Goal: Information Seeking & Learning: Check status

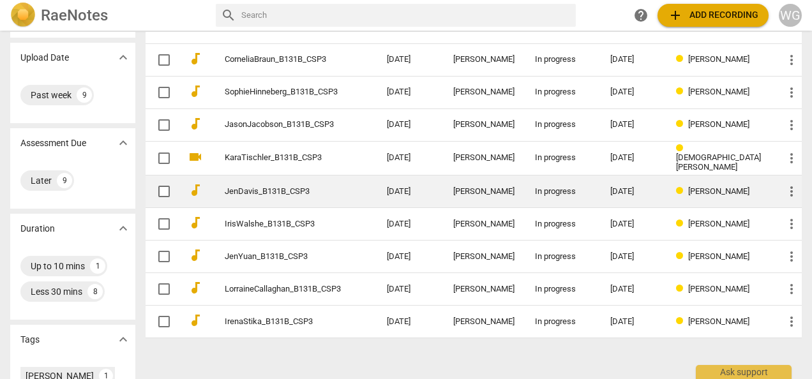
scroll to position [64, 0]
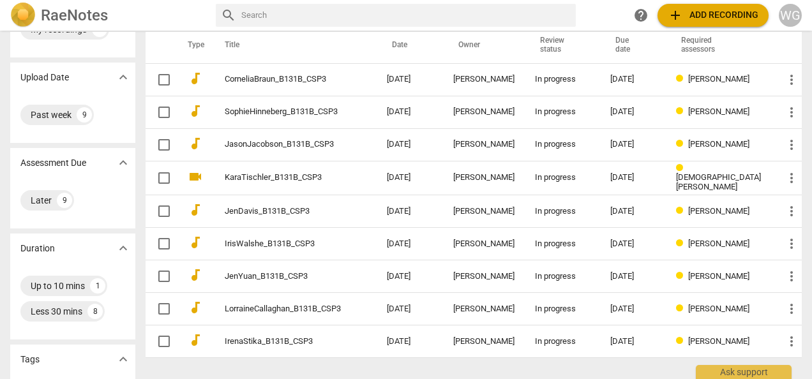
click at [739, 14] on span "add Add recording" at bounding box center [713, 15] width 91 height 15
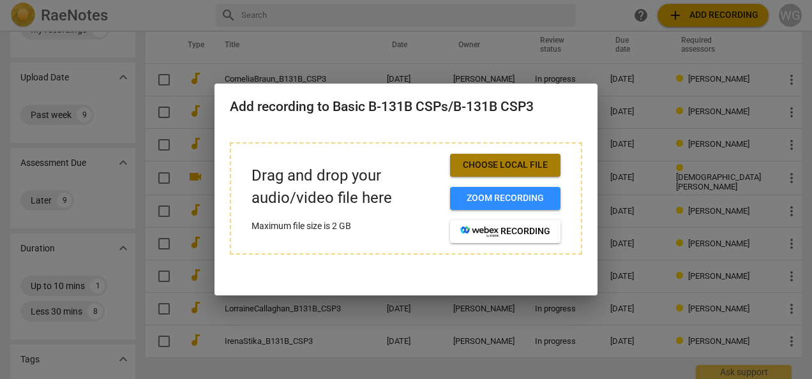
click at [530, 165] on span "Choose local file" at bounding box center [505, 165] width 90 height 13
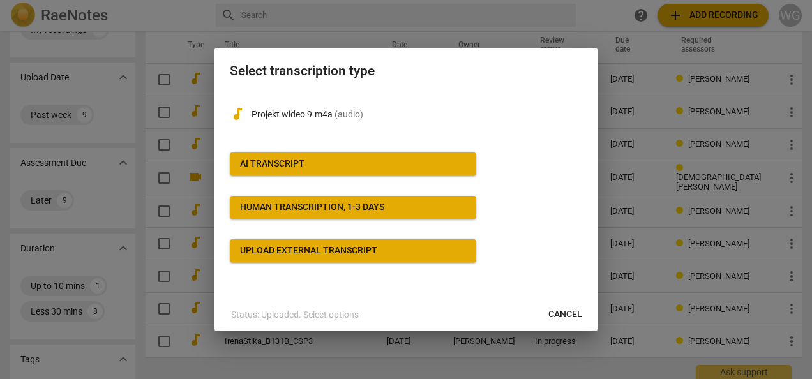
click at [326, 167] on span "AI Transcript" at bounding box center [353, 164] width 226 height 13
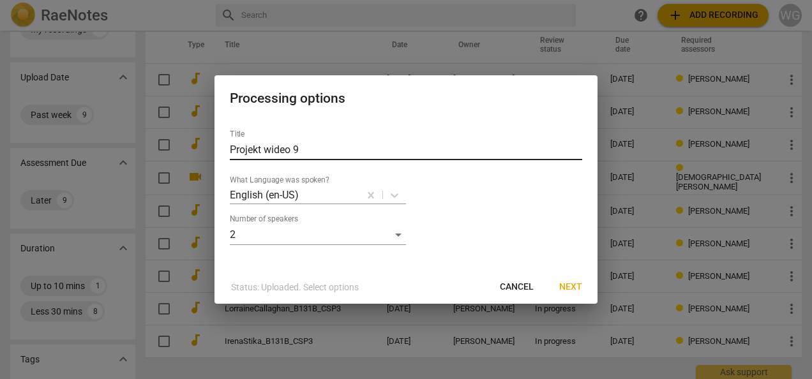
click at [298, 149] on input "Projekt wideo 9" at bounding box center [406, 150] width 352 height 20
drag, startPoint x: 281, startPoint y: 149, endPoint x: 184, endPoint y: 156, distance: 97.3
click at [184, 156] on div "Processing options Title Projekt wideo 9 What Language was spoken? English (en-…" at bounding box center [406, 189] width 812 height 379
type input "[PERSON_NAME] Szarek_B131B_CSP3"
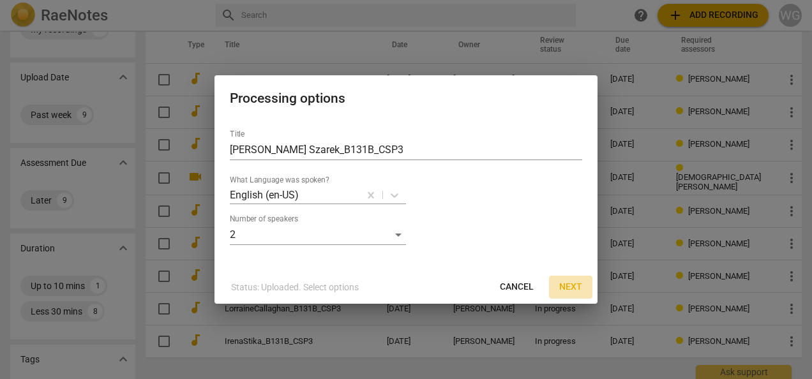
click at [568, 285] on span "Next" at bounding box center [570, 287] width 23 height 13
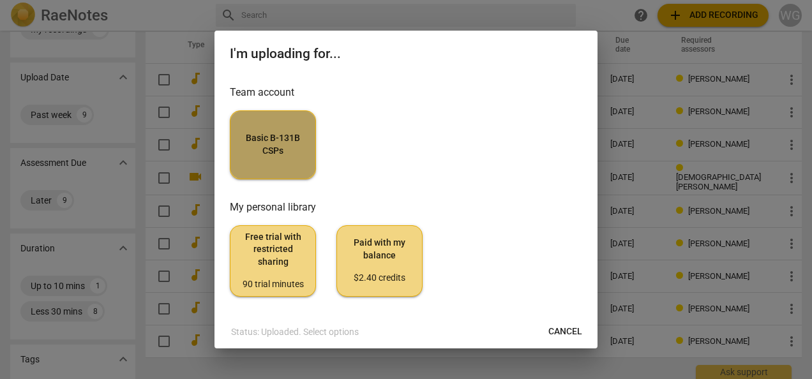
click at [267, 152] on span "Basic B-131B CSPs" at bounding box center [273, 144] width 64 height 25
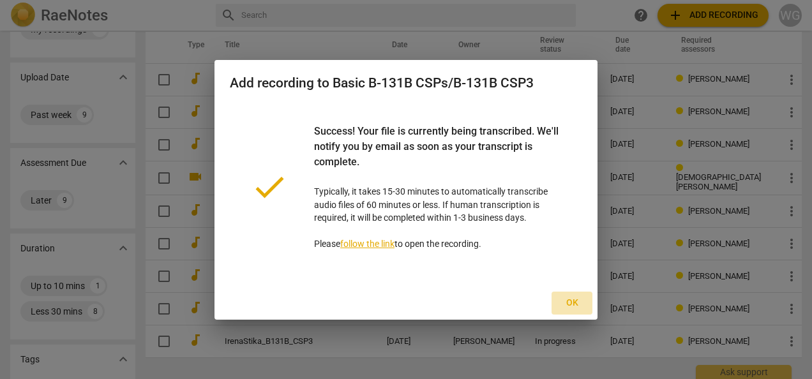
click at [579, 305] on span "Ok" at bounding box center [572, 303] width 20 height 13
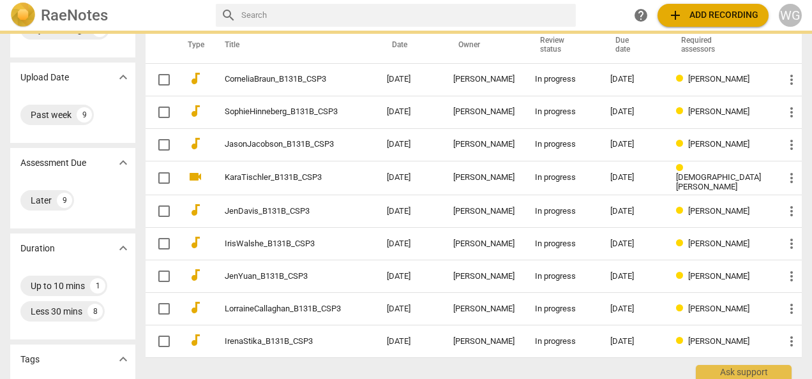
scroll to position [0, 0]
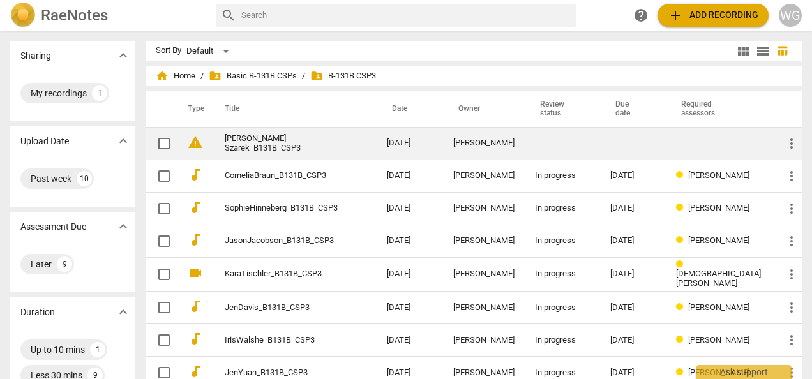
click at [292, 135] on link "[PERSON_NAME] Szarek_B131B_CSP3" at bounding box center [283, 143] width 116 height 19
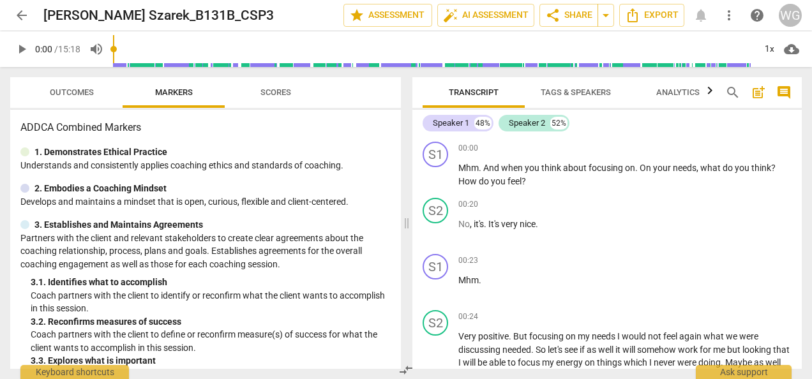
click at [759, 91] on span "post_add" at bounding box center [758, 92] width 15 height 15
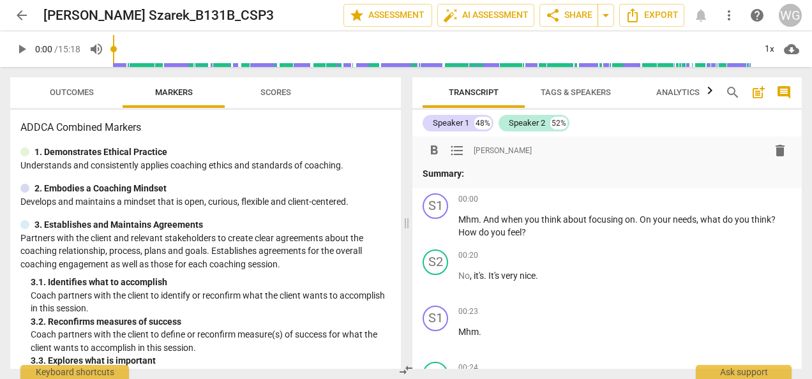
click at [482, 170] on p "Summary:" at bounding box center [607, 173] width 369 height 13
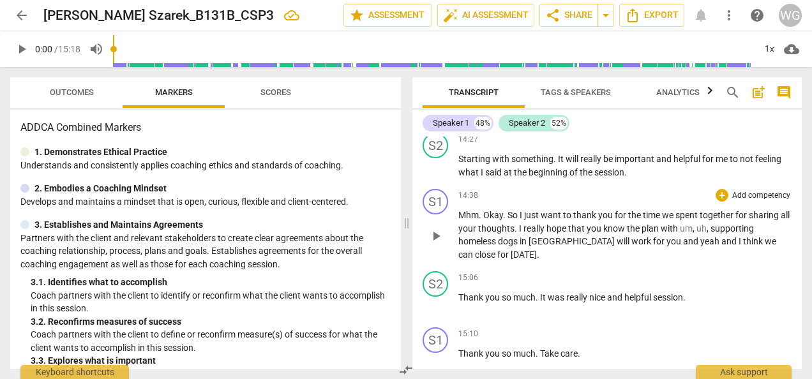
scroll to position [5139, 0]
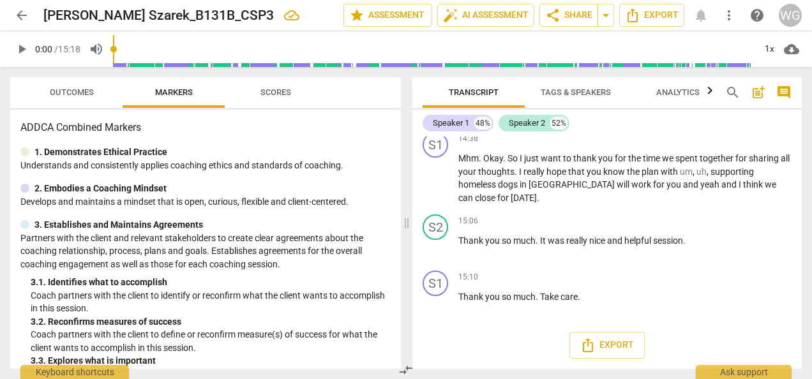
click at [26, 12] on span "arrow_back" at bounding box center [21, 15] width 15 height 15
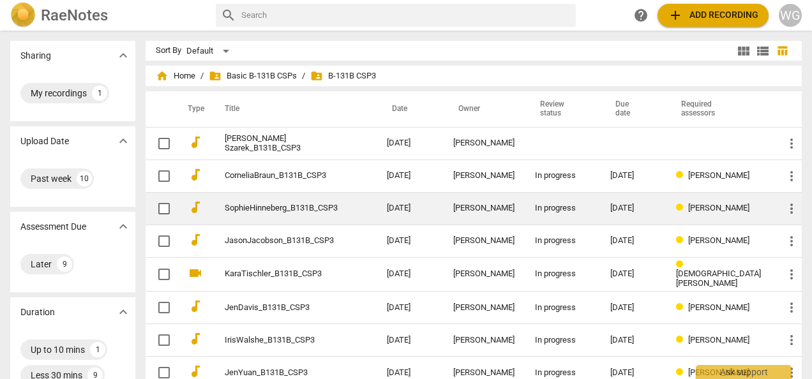
click at [280, 208] on link "SophieHinneberg_B131B_CSP3" at bounding box center [283, 209] width 116 height 10
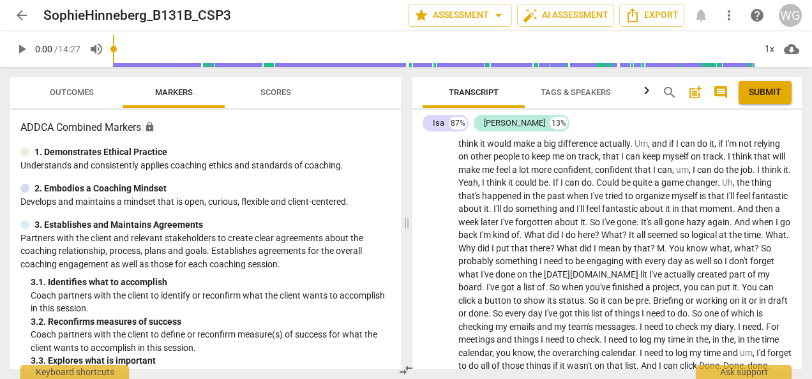
scroll to position [1022, 0]
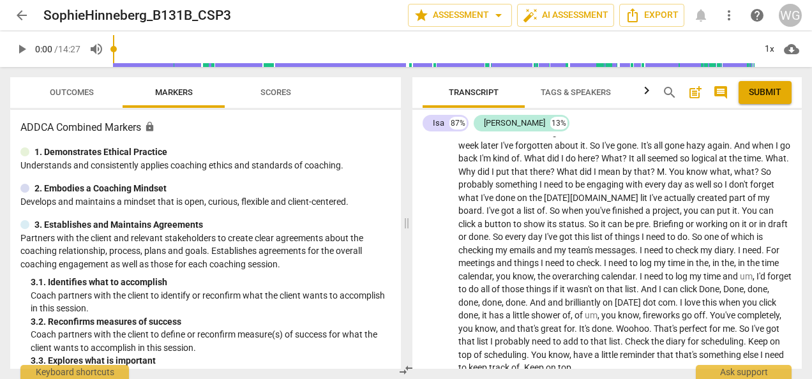
click at [19, 8] on span "arrow_back" at bounding box center [21, 15] width 15 height 15
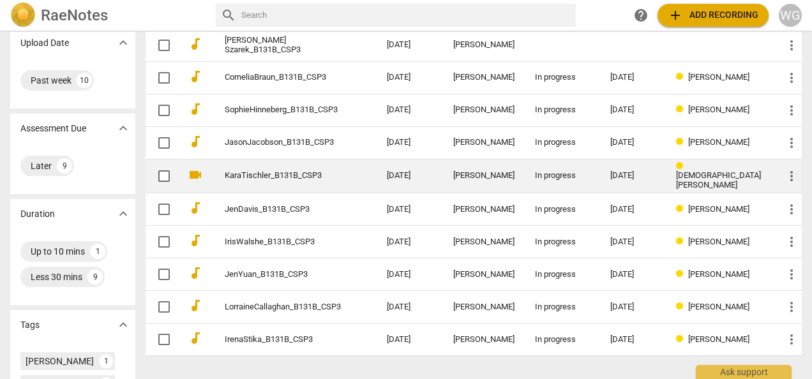
scroll to position [128, 0]
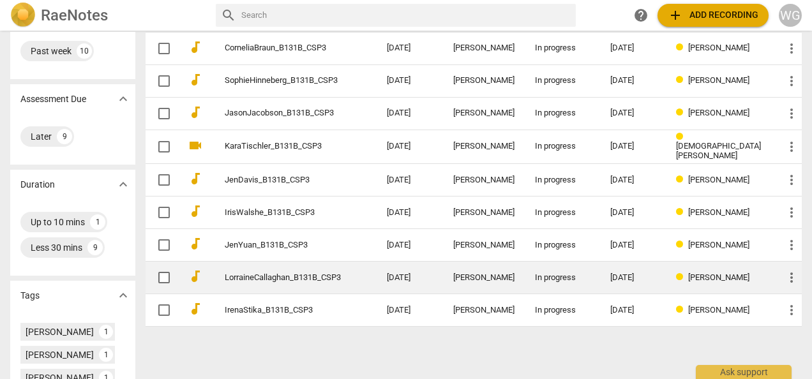
click at [320, 278] on link "LorraineCallaghan_B131B_CSP3" at bounding box center [283, 278] width 116 height 10
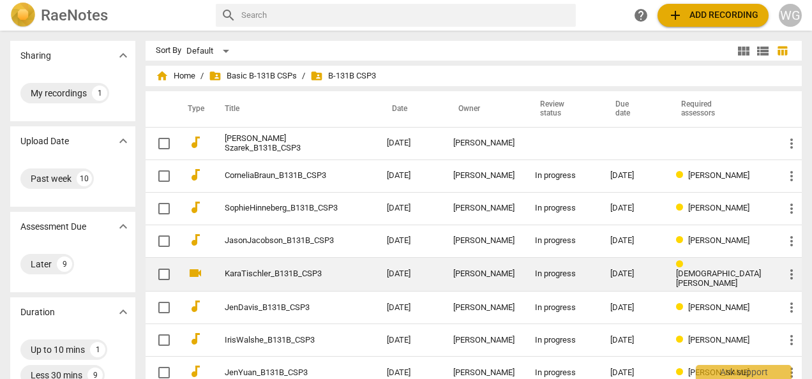
click at [285, 276] on link "KaraTischler_B131B_CSP3" at bounding box center [283, 274] width 116 height 10
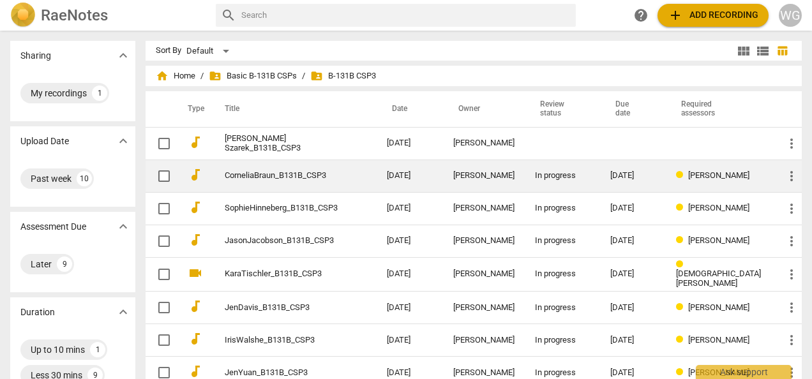
click at [281, 172] on link "CorneliaBraun_B131B_CSP3" at bounding box center [283, 176] width 116 height 10
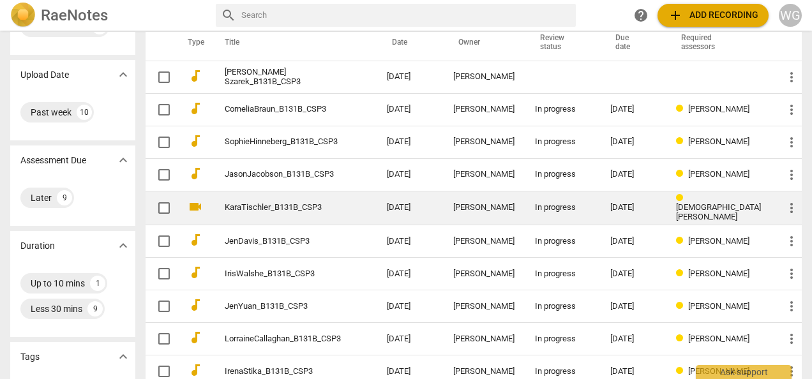
scroll to position [192, 0]
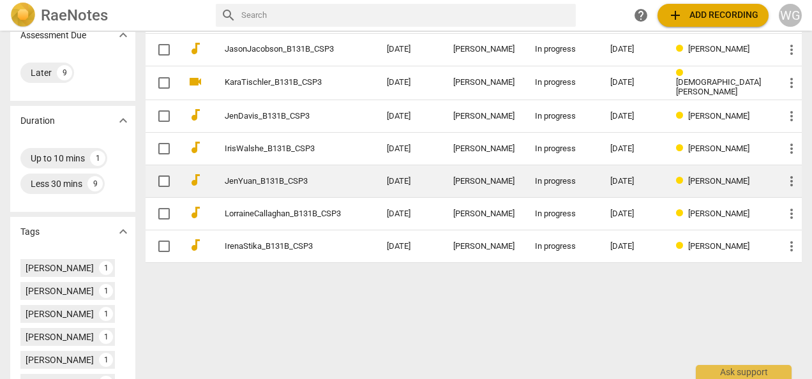
click at [273, 165] on td "JenYuan_B131B_CSP3" at bounding box center [292, 181] width 167 height 33
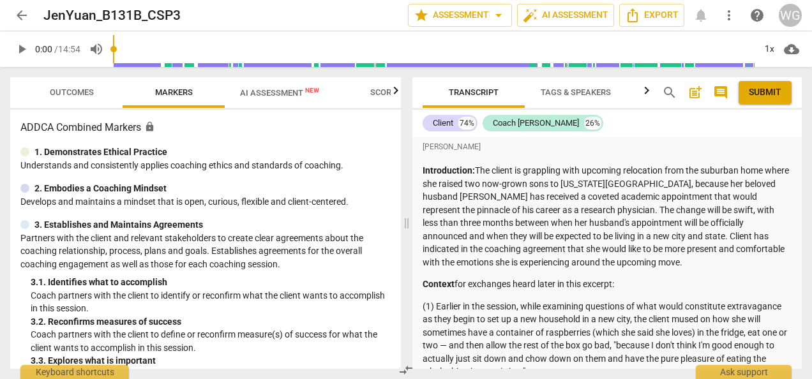
click at [22, 18] on span "arrow_back" at bounding box center [21, 15] width 15 height 15
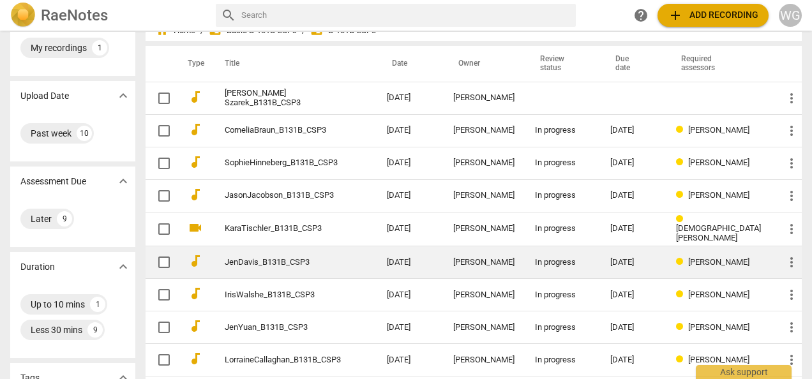
scroll to position [64, 0]
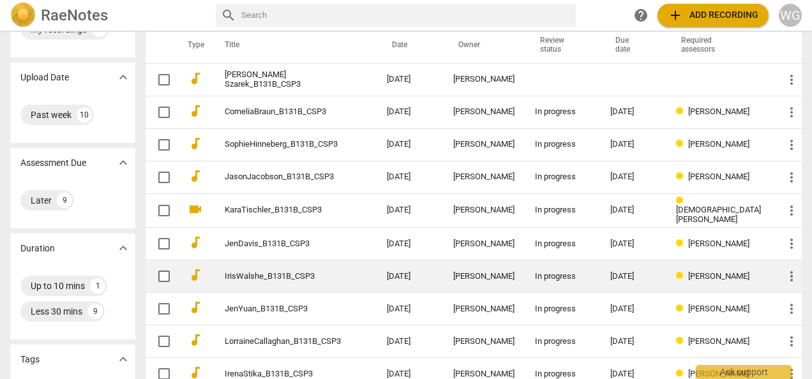
click at [277, 272] on link "IrisWalshe_B131B_CSP3" at bounding box center [283, 277] width 116 height 10
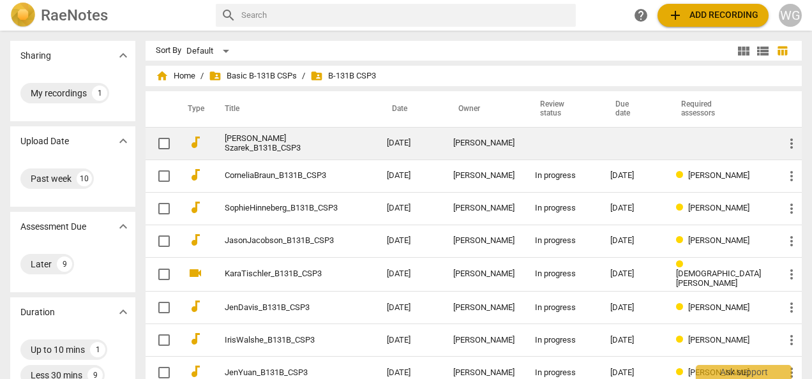
click at [296, 146] on link "[PERSON_NAME] Szarek_B131B_CSP3" at bounding box center [283, 143] width 116 height 19
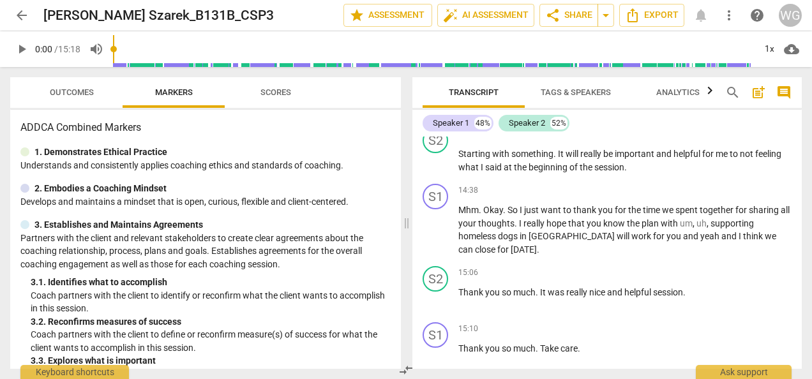
scroll to position [5139, 0]
